Goal: Navigation & Orientation: Find specific page/section

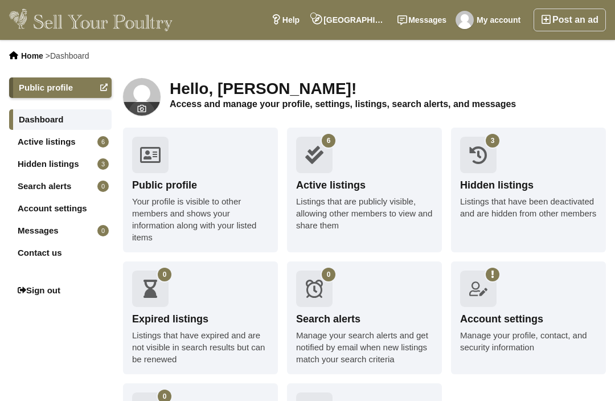
click at [39, 145] on link "Active listings 6" at bounding box center [60, 142] width 103 height 21
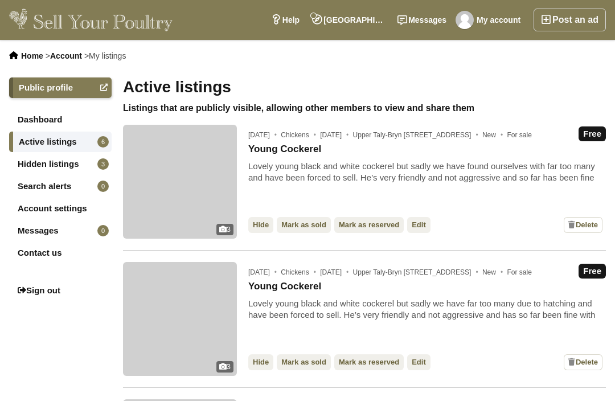
click at [284, 184] on div "Lovely young black and white cockerel but sadly we have found ourselves with fa…" at bounding box center [427, 172] width 358 height 23
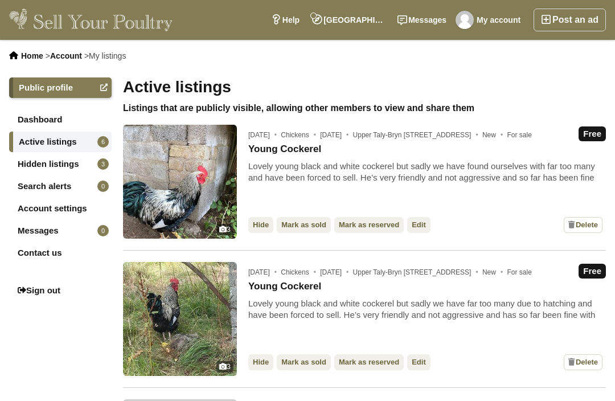
click at [260, 155] on link "Young Cockerel" at bounding box center [284, 149] width 73 height 11
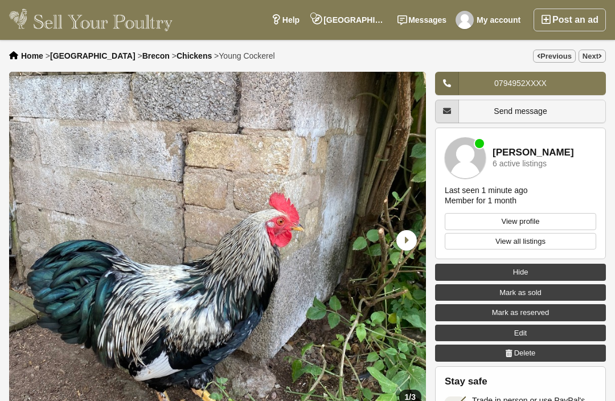
click at [596, 44] on div "Home > Wales > Brecon > Chickens > Young Cockerel Previous Next" at bounding box center [307, 56] width 615 height 32
click at [590, 54] on link "Next" at bounding box center [592, 56] width 27 height 13
